Goal: Transaction & Acquisition: Purchase product/service

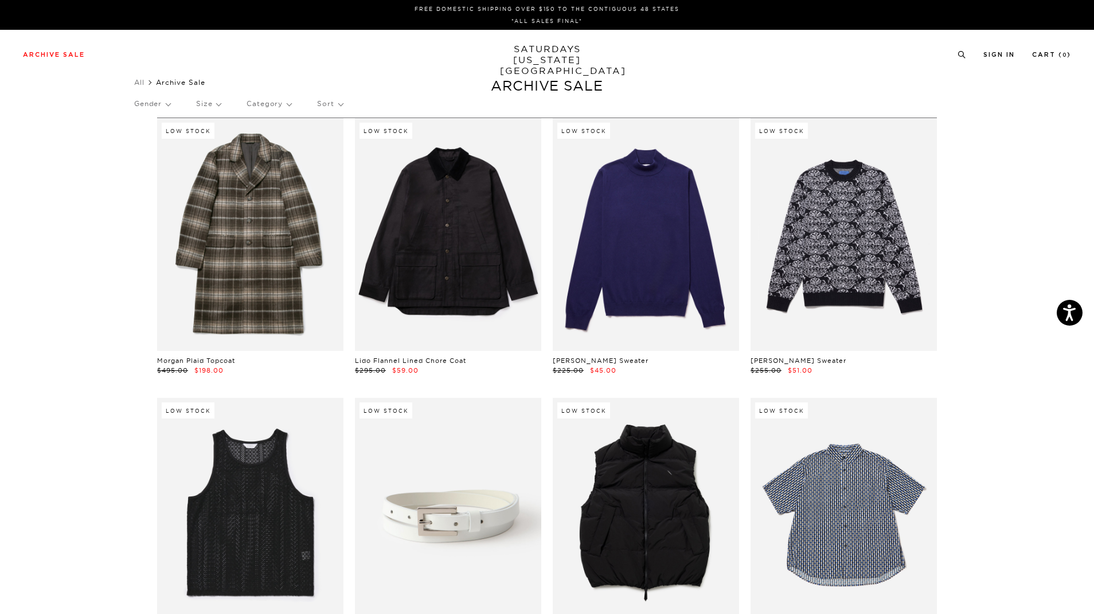
click at [149, 99] on p "Gender" at bounding box center [152, 104] width 36 height 26
click at [147, 143] on p "Mens" at bounding box center [168, 143] width 69 height 15
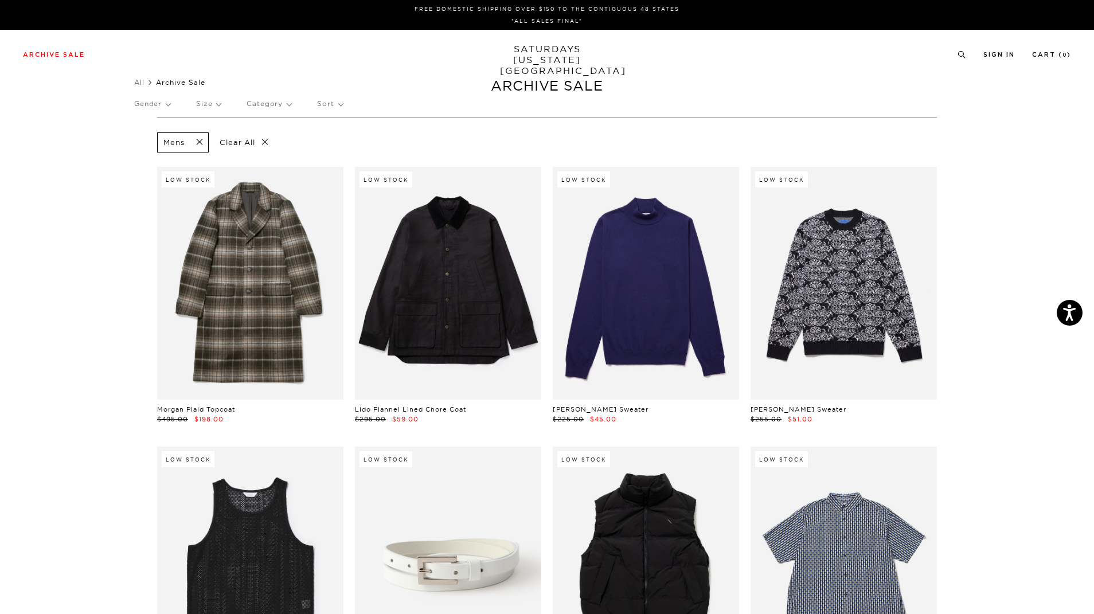
click at [203, 144] on span at bounding box center [196, 142] width 24 height 11
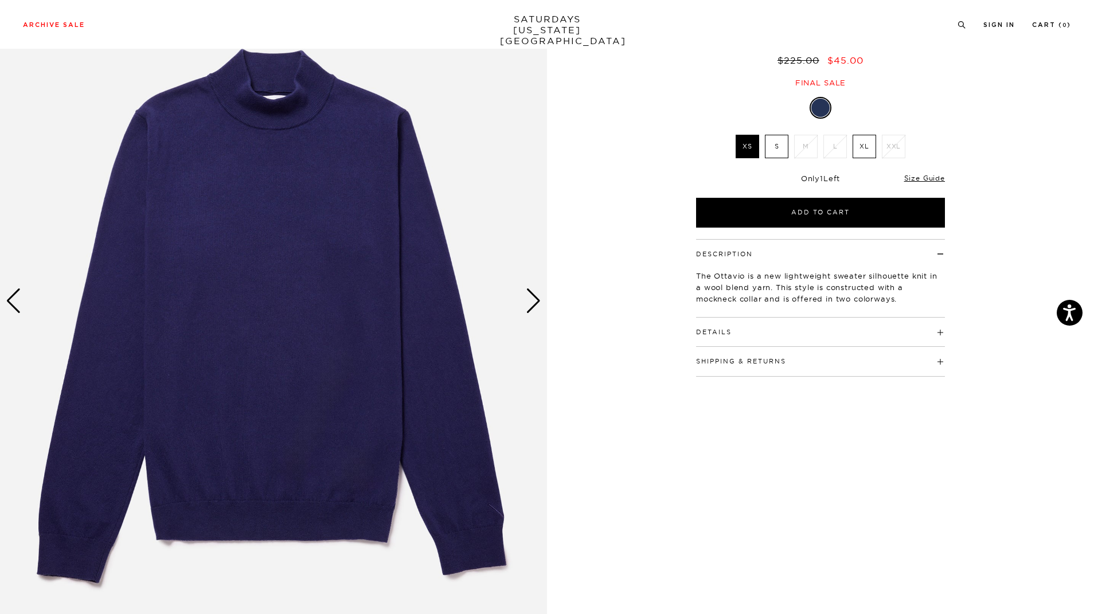
scroll to position [96, 0]
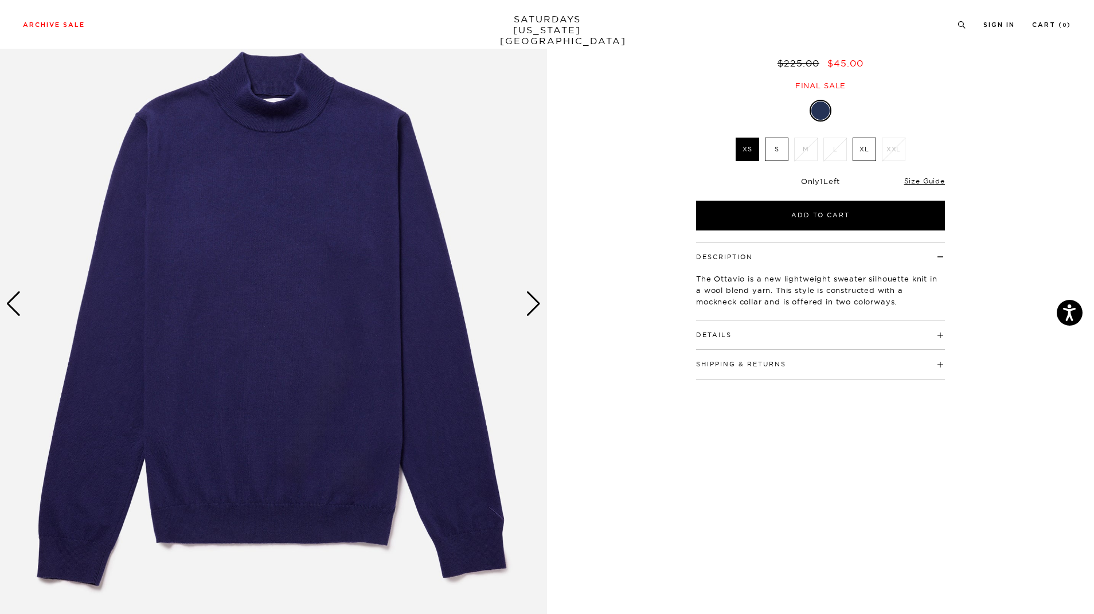
click at [528, 302] on div "Next slide" at bounding box center [533, 303] width 15 height 25
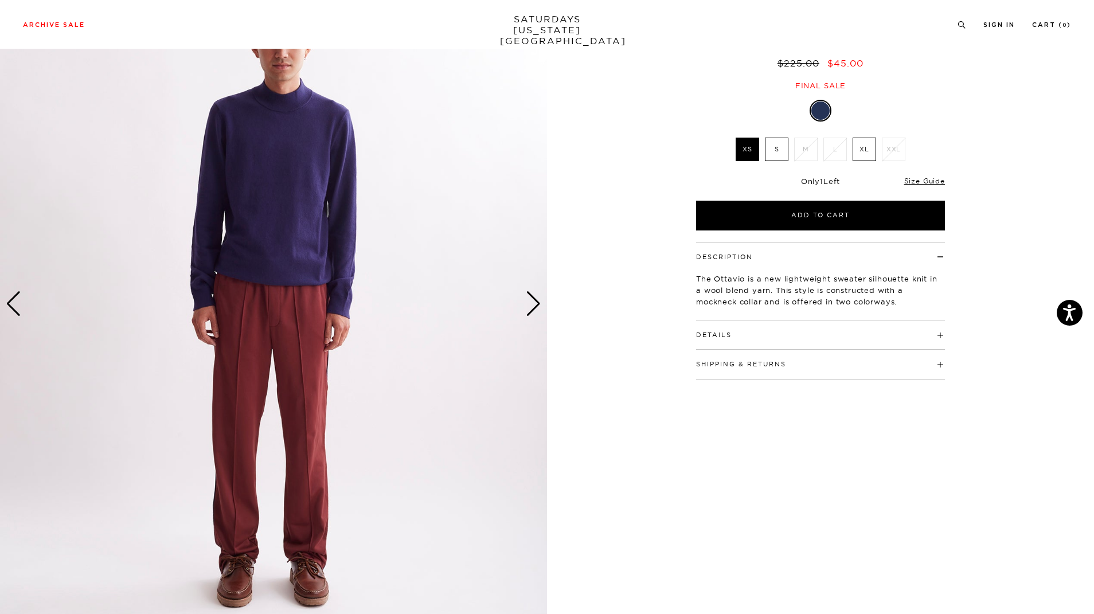
click at [528, 302] on div "Next slide" at bounding box center [533, 303] width 15 height 25
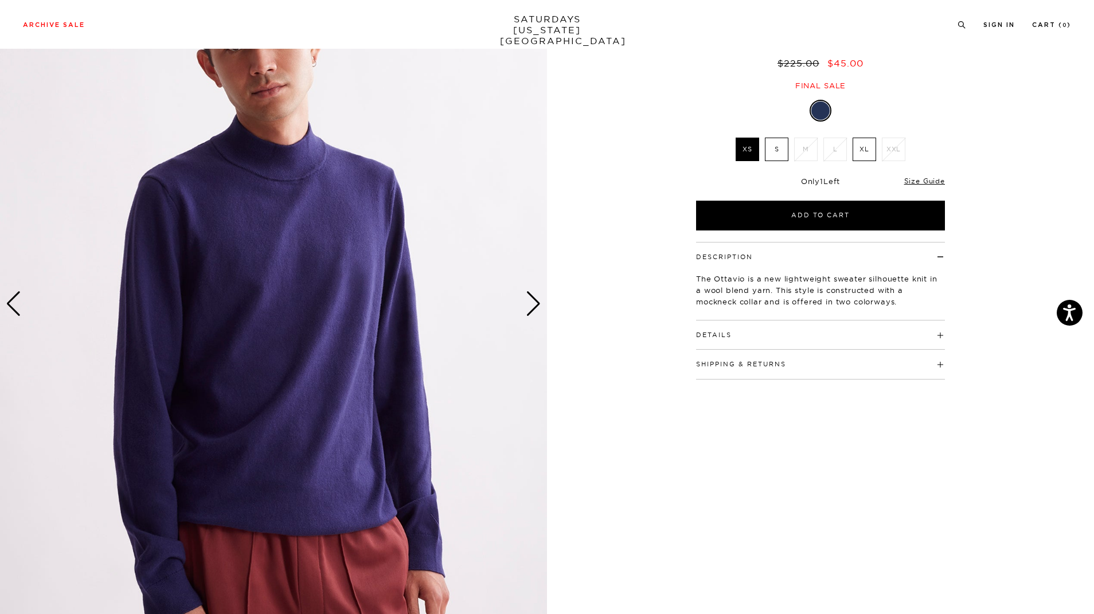
click at [528, 302] on div "Next slide" at bounding box center [533, 303] width 15 height 25
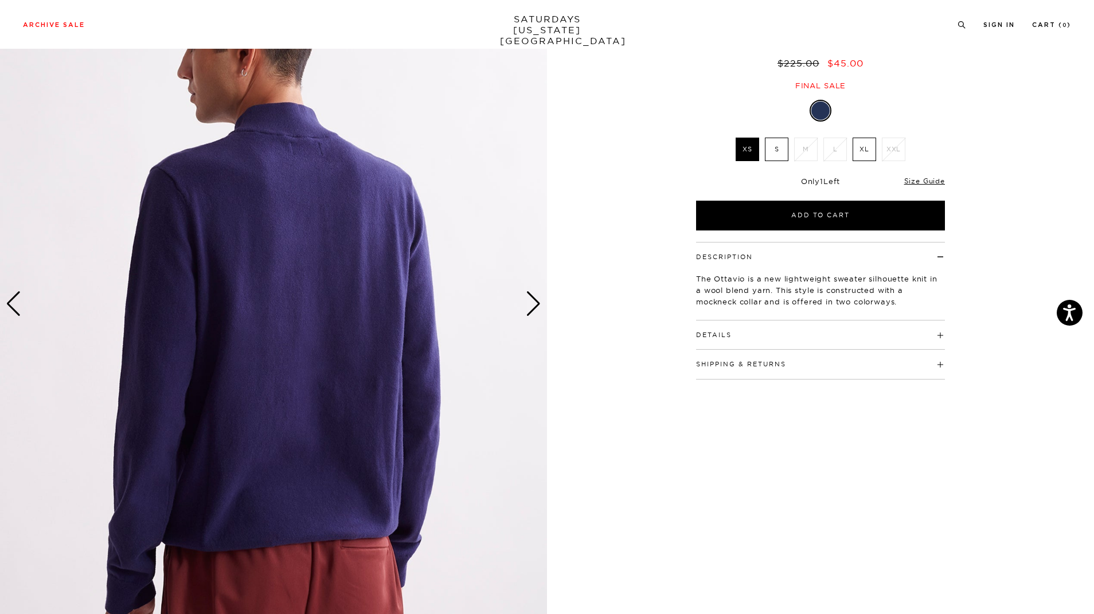
click at [528, 302] on div "Next slide" at bounding box center [533, 303] width 15 height 25
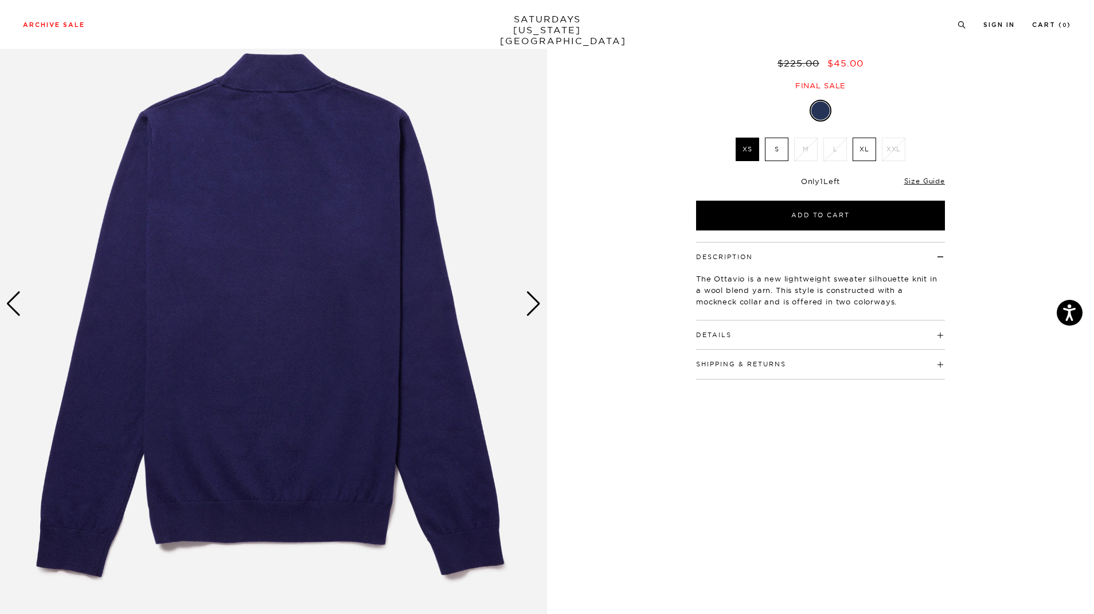
click at [864, 147] on label "XL" at bounding box center [865, 150] width 24 height 24
click at [0, 0] on input "XL" at bounding box center [0, 0] width 0 height 0
click at [539, 296] on div "Next slide" at bounding box center [533, 303] width 15 height 25
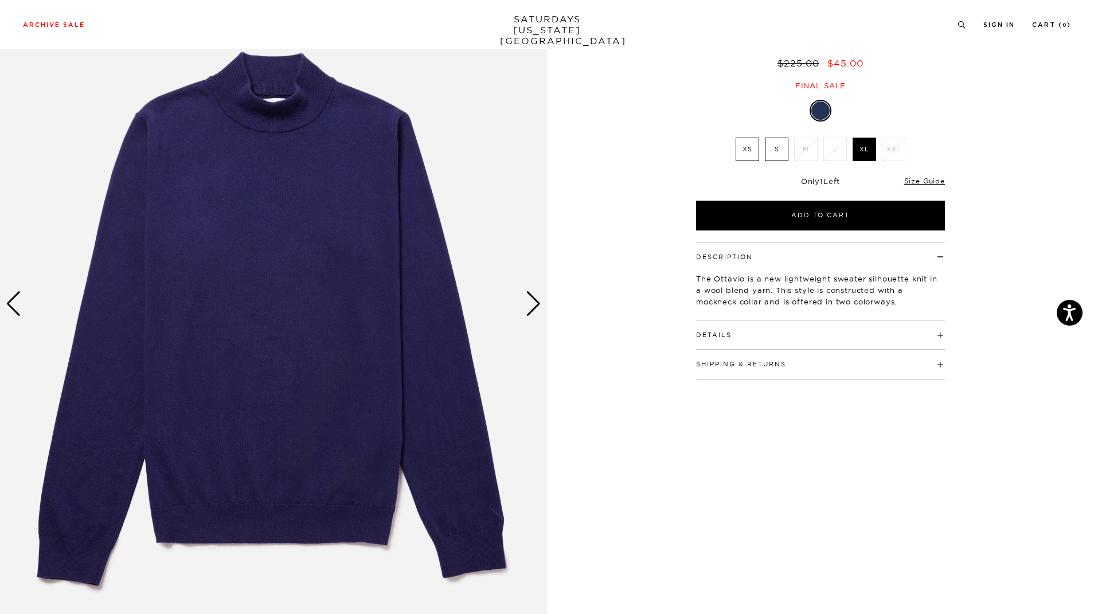
click at [539, 296] on div "Next slide" at bounding box center [533, 303] width 15 height 25
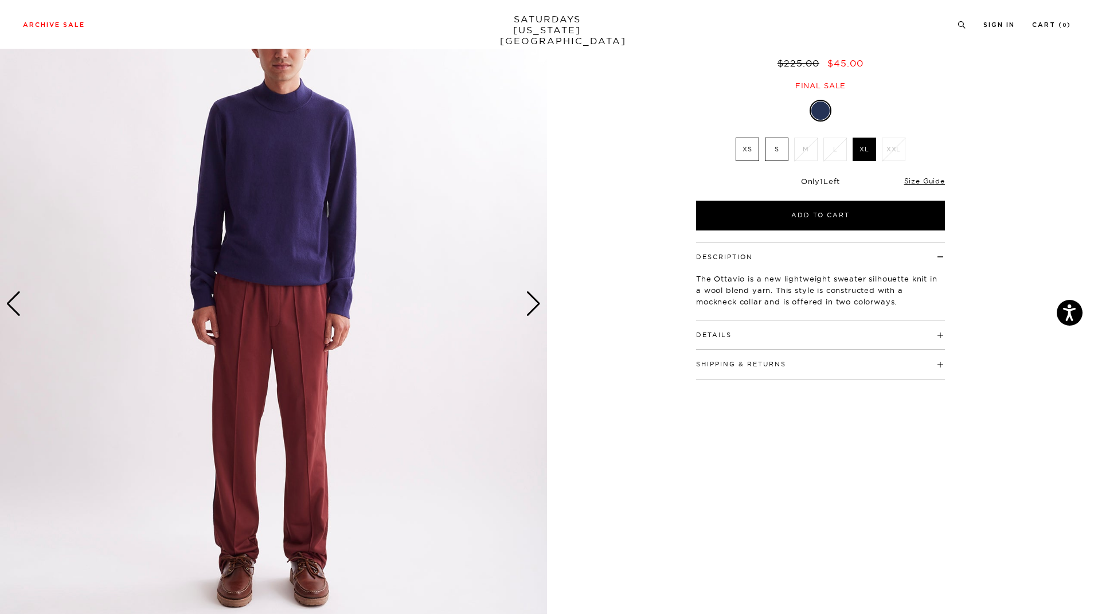
click at [539, 296] on div "Next slide" at bounding box center [533, 303] width 15 height 25
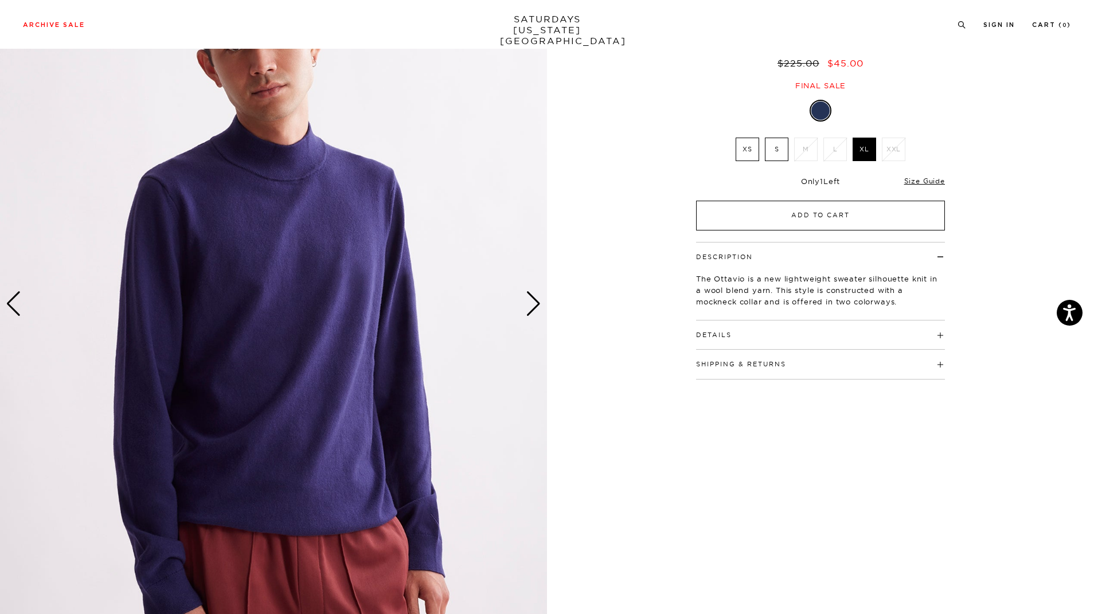
click at [819, 202] on button "Add to Cart" at bounding box center [820, 216] width 249 height 30
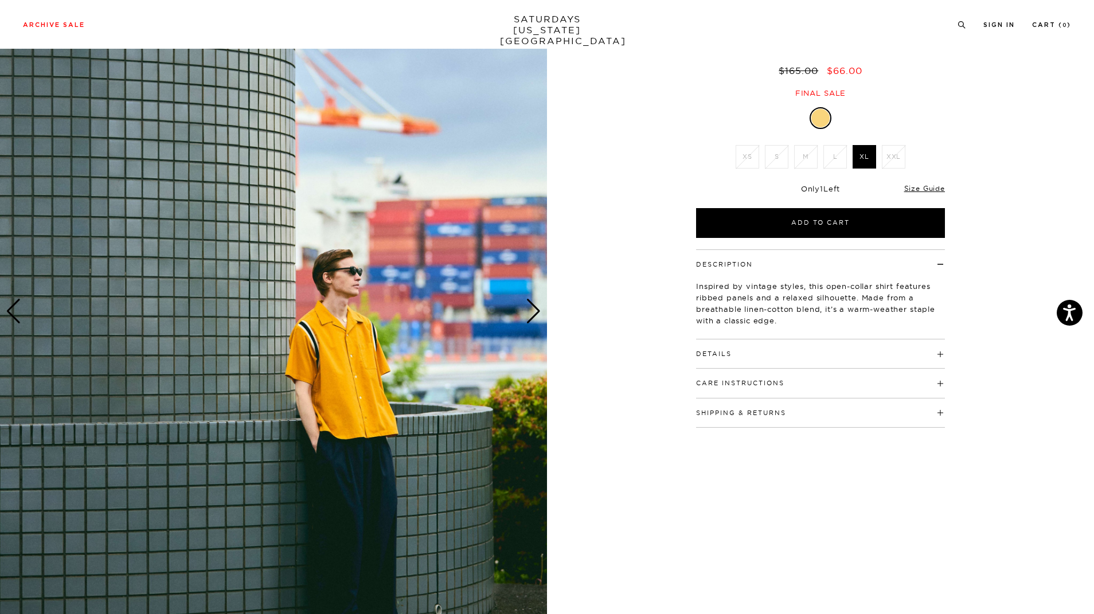
scroll to position [105, 0]
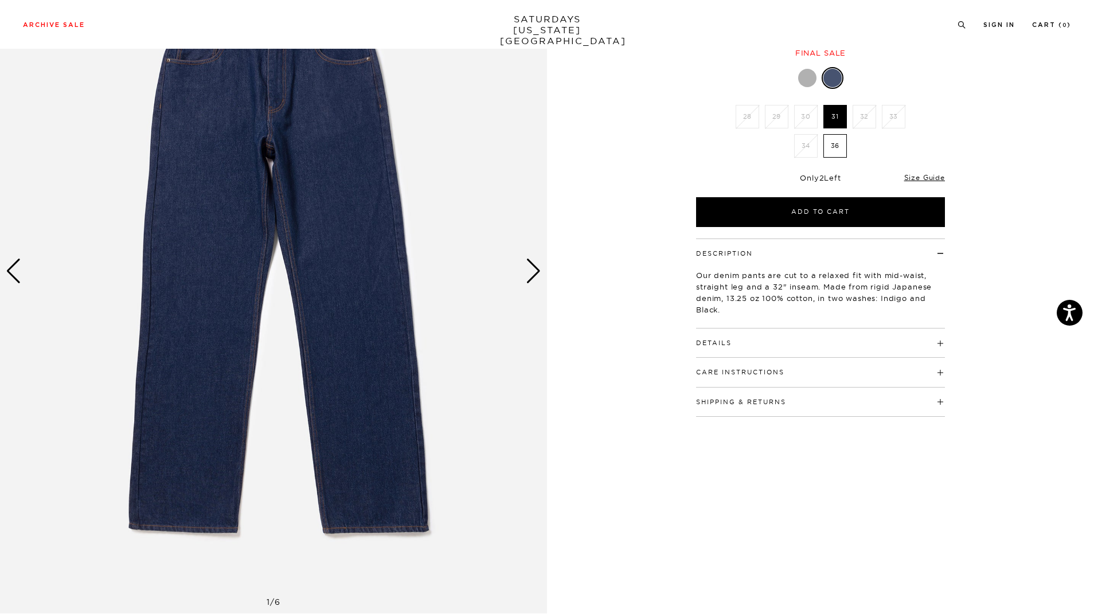
scroll to position [134, 0]
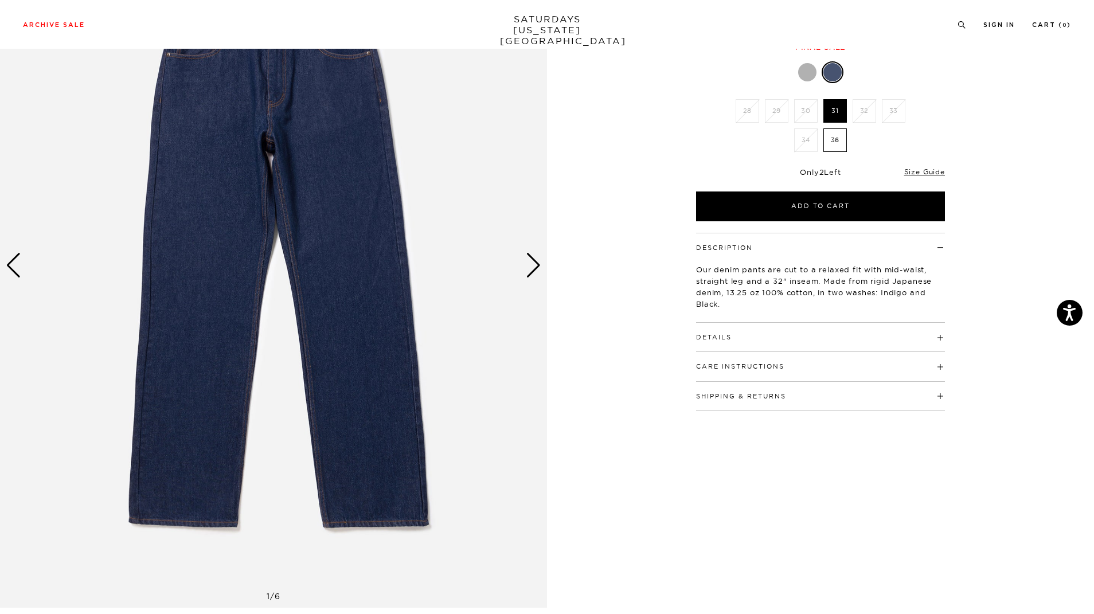
click at [534, 261] on div "Next slide" at bounding box center [533, 265] width 15 height 25
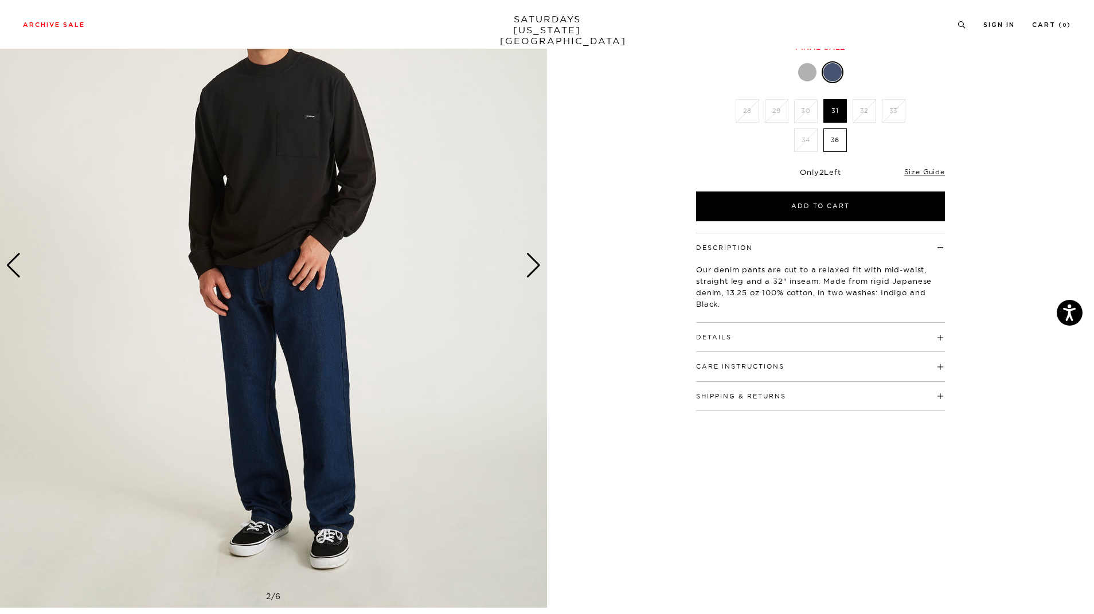
click at [534, 261] on div "Next slide" at bounding box center [533, 265] width 15 height 25
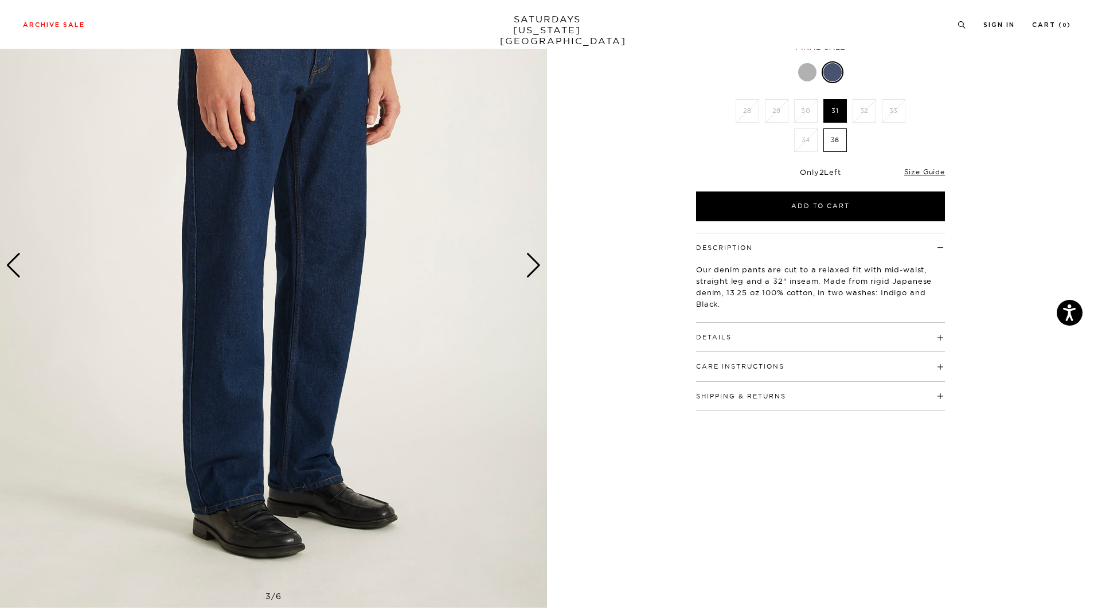
click at [534, 261] on div "Next slide" at bounding box center [533, 265] width 15 height 25
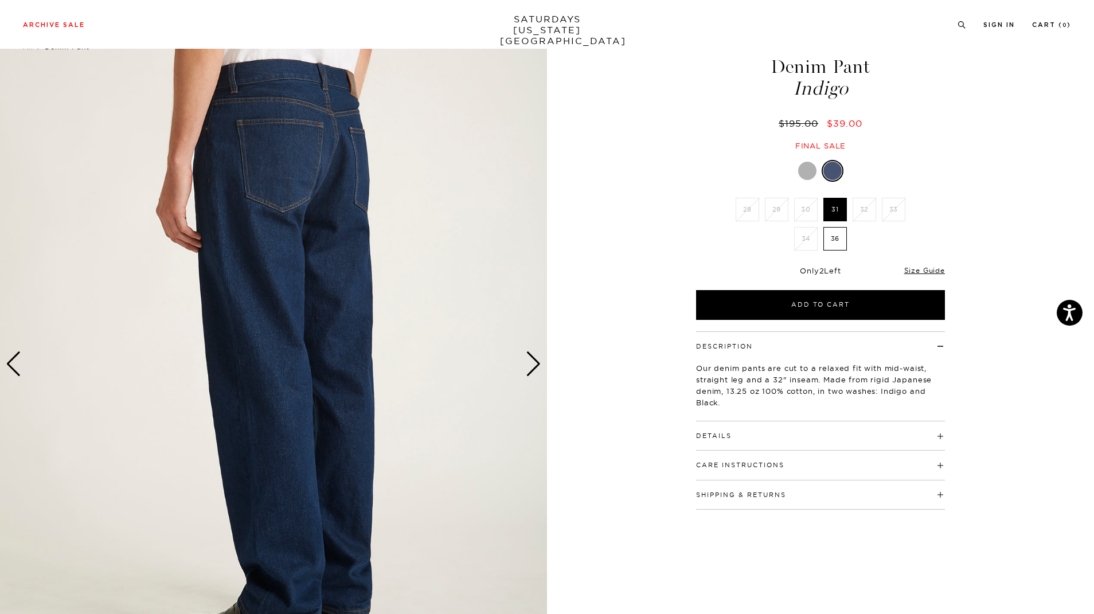
scroll to position [22, 0]
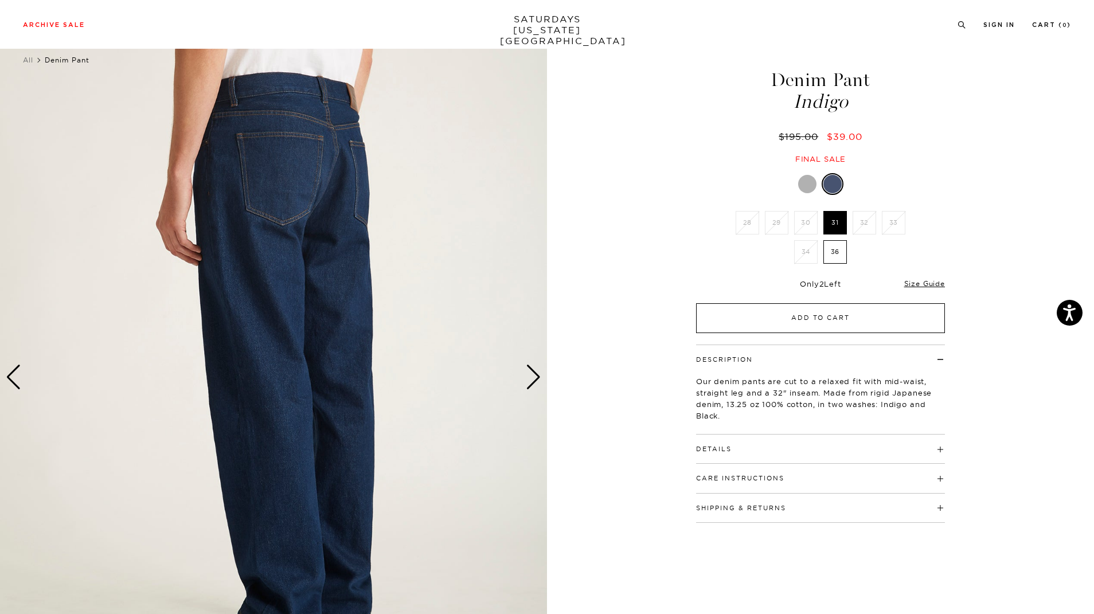
click at [784, 319] on button "Add to Cart" at bounding box center [820, 318] width 249 height 30
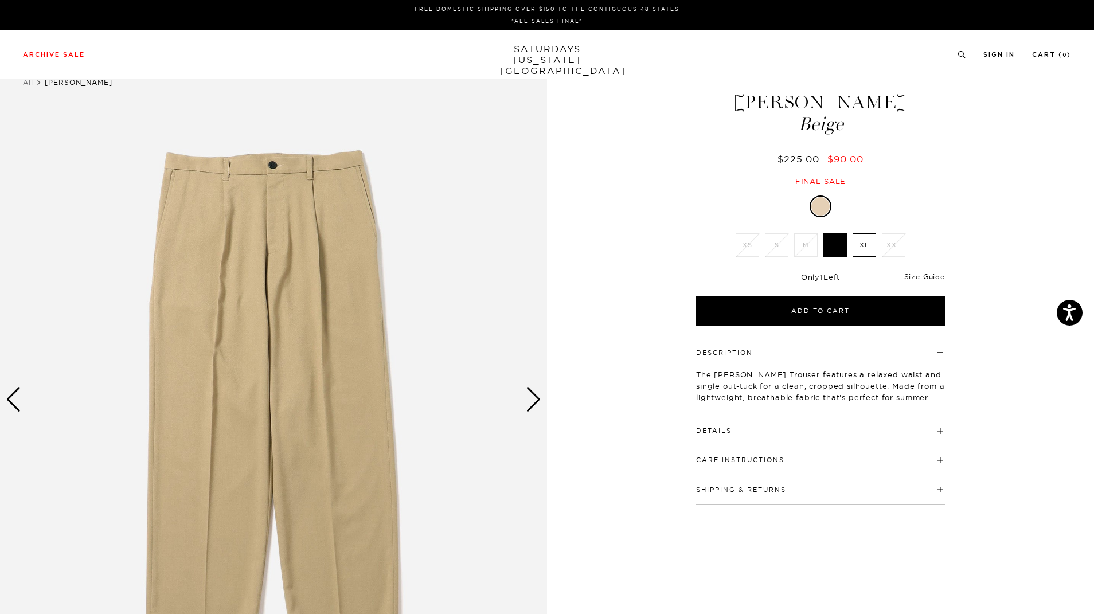
click at [535, 386] on img at bounding box center [273, 400] width 547 height 684
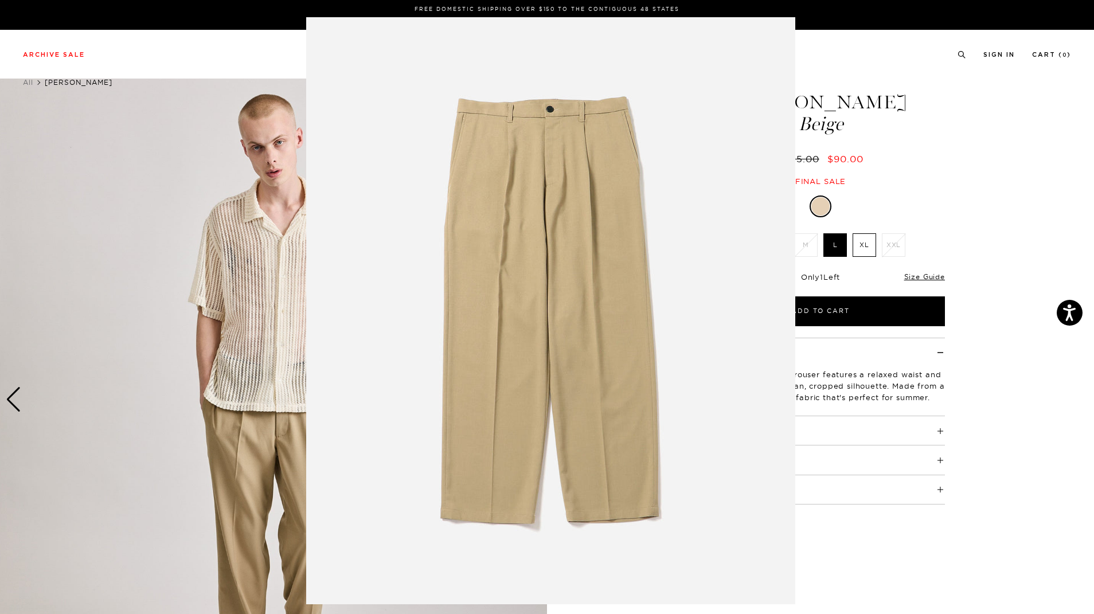
click at [534, 393] on img at bounding box center [550, 310] width 489 height 587
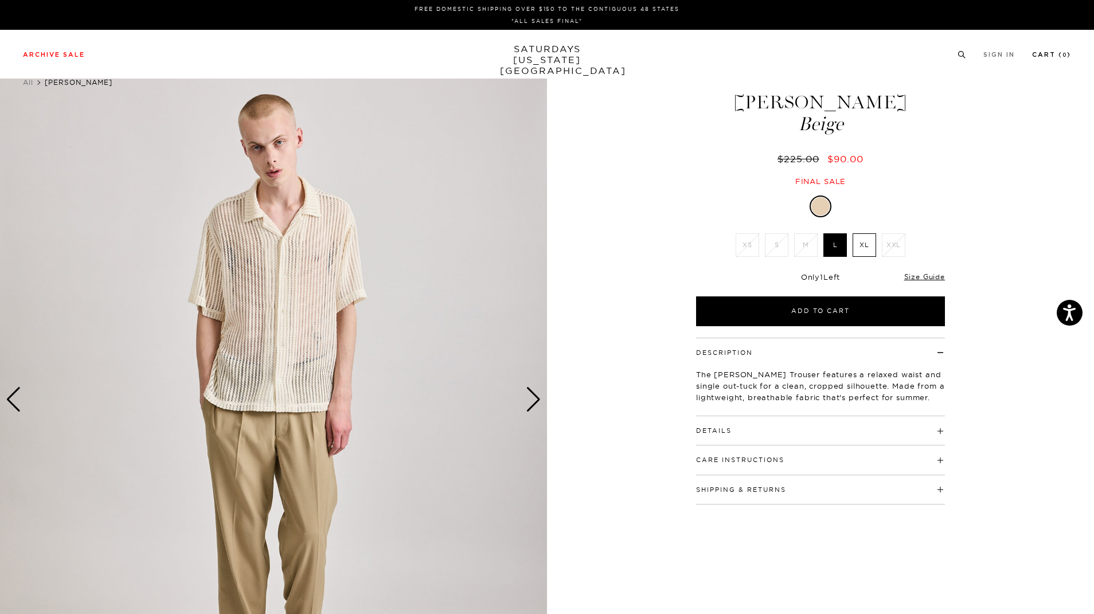
click at [1041, 49] on li "Cart ( 0 )" at bounding box center [1051, 54] width 39 height 10
click at [1040, 53] on link "Cart ( 0 )" at bounding box center [1051, 55] width 39 height 6
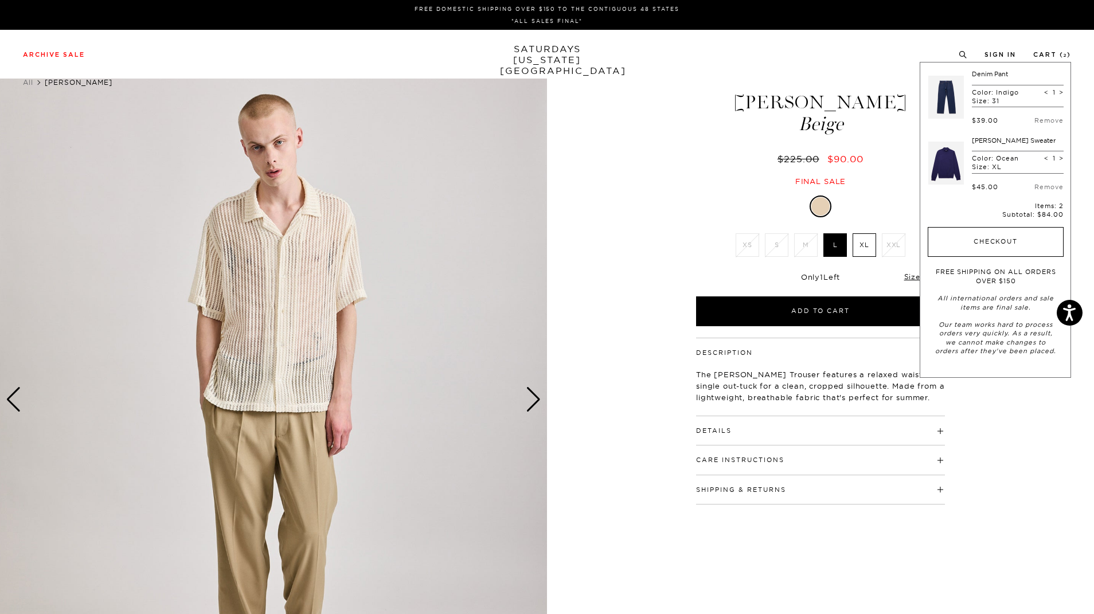
click at [969, 233] on button "Checkout" at bounding box center [996, 242] width 136 height 30
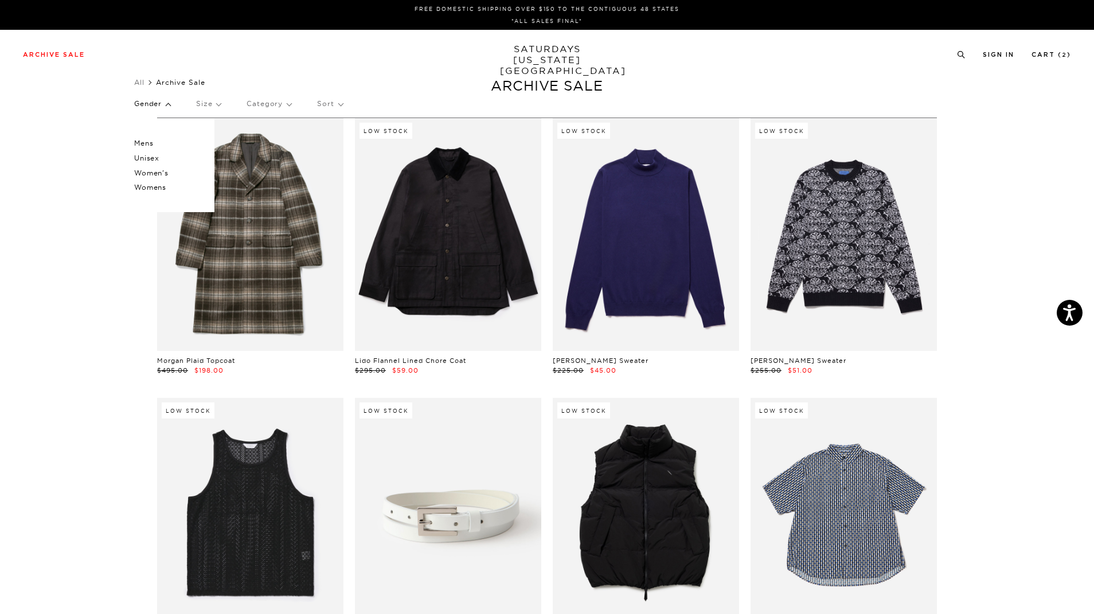
click at [152, 157] on p "Unisex" at bounding box center [168, 158] width 69 height 15
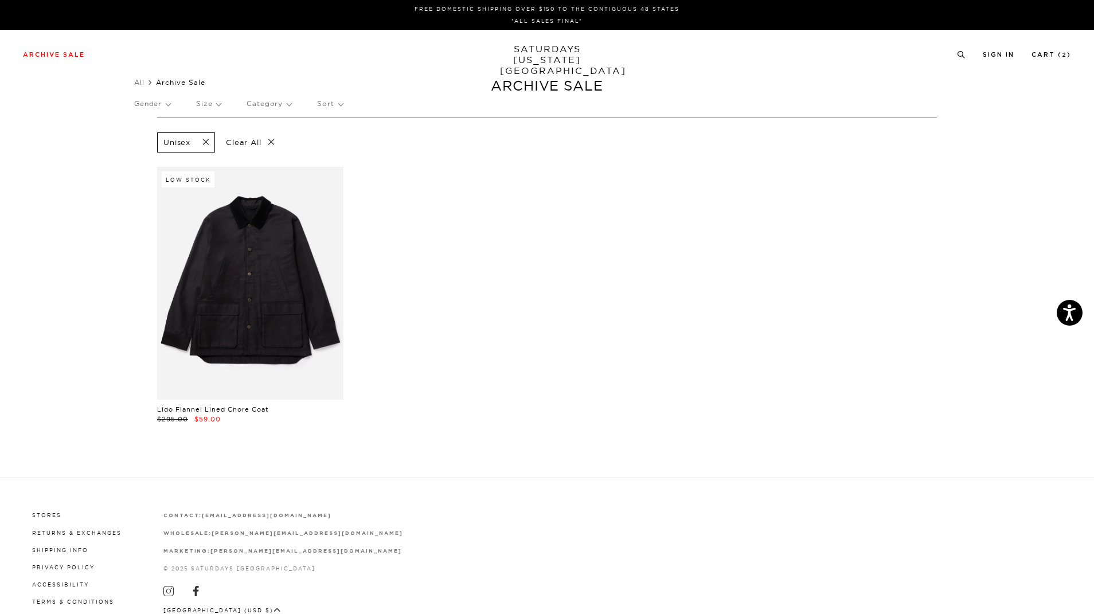
click at [174, 109] on div "Gender Size Category Sort" at bounding box center [547, 104] width 826 height 26
click at [170, 107] on p "Gender" at bounding box center [152, 104] width 36 height 26
click at [272, 139] on p "Clear All" at bounding box center [250, 142] width 59 height 20
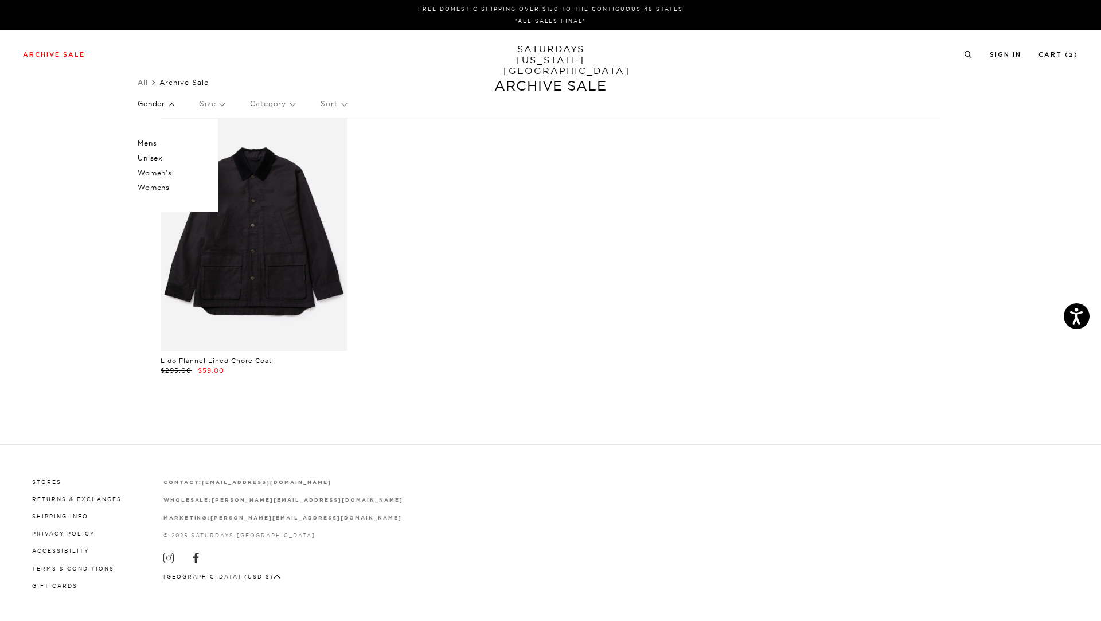
click at [294, 102] on div "Gender [DEMOGRAPHIC_DATA] Unisex Women's Womens Size Category Sort" at bounding box center [551, 106] width 826 height 30
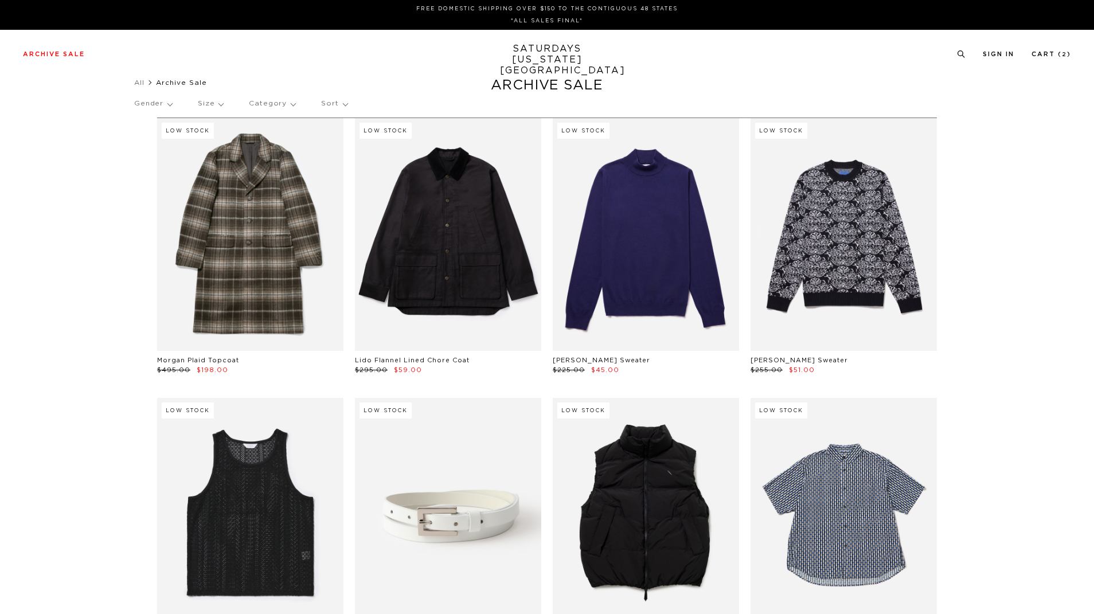
click at [289, 102] on p "Category" at bounding box center [272, 104] width 46 height 26
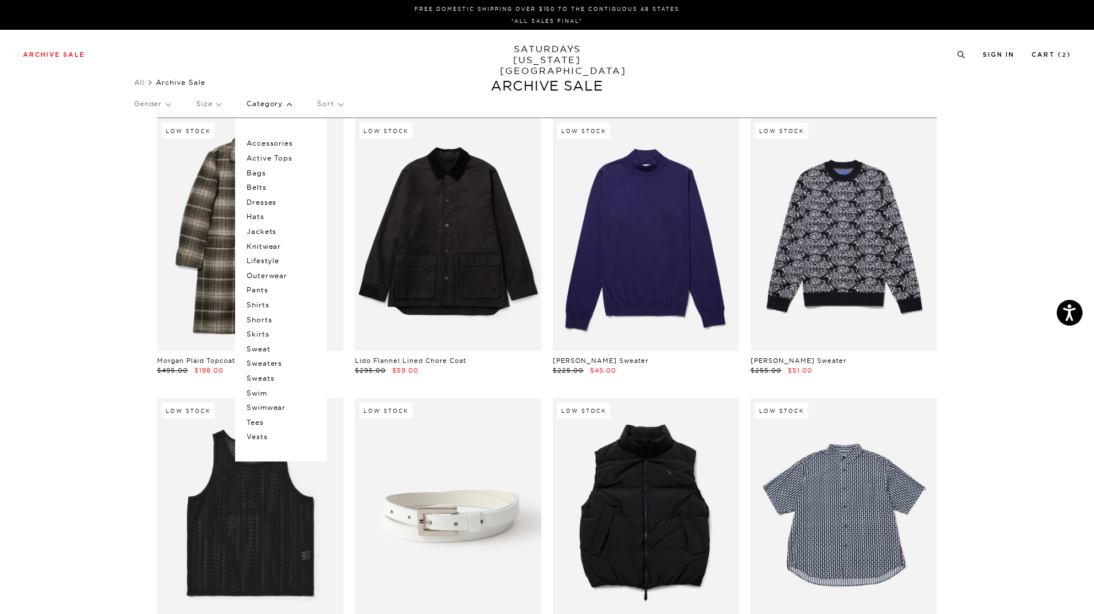
click at [291, 142] on p "Accessories" at bounding box center [281, 143] width 69 height 15
